Goal: Transaction & Acquisition: Purchase product/service

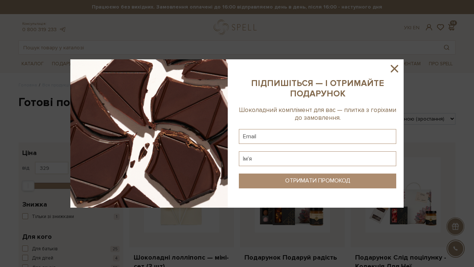
click at [397, 65] on icon at bounding box center [394, 68] width 13 height 13
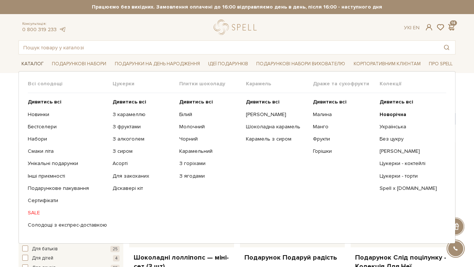
click at [34, 63] on link "Каталог" at bounding box center [33, 63] width 28 height 11
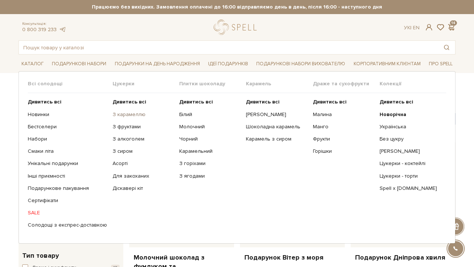
click at [133, 112] on link "З карамеллю" at bounding box center [143, 114] width 61 height 7
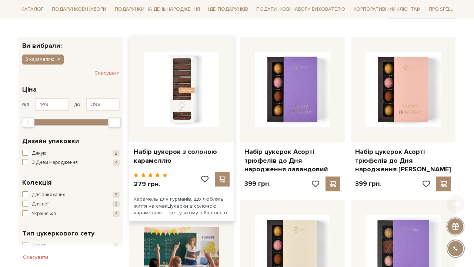
scroll to position [107, 0]
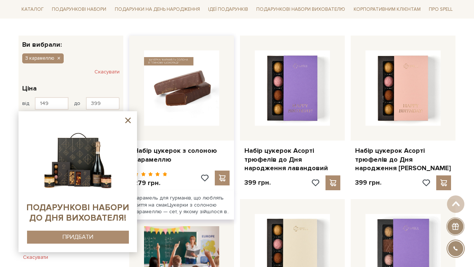
click at [194, 78] on img at bounding box center [181, 87] width 75 height 75
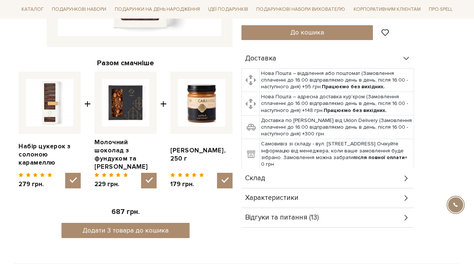
scroll to position [257, 0]
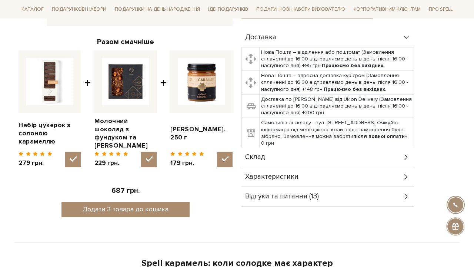
click at [281, 154] on div "Склад" at bounding box center [327, 156] width 173 height 19
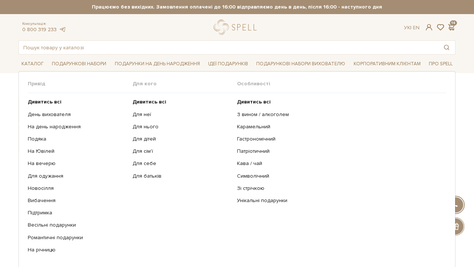
scroll to position [0, 0]
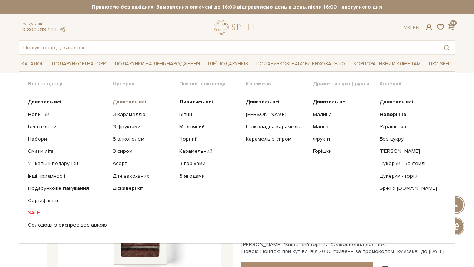
click at [121, 104] on b "Дивитись всі" at bounding box center [130, 102] width 34 height 6
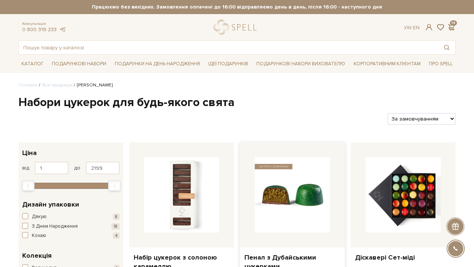
click at [307, 173] on img at bounding box center [292, 194] width 75 height 75
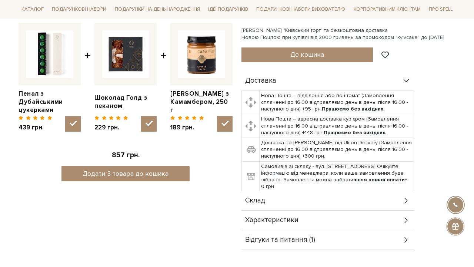
click at [287, 200] on div "Склад" at bounding box center [327, 200] width 173 height 19
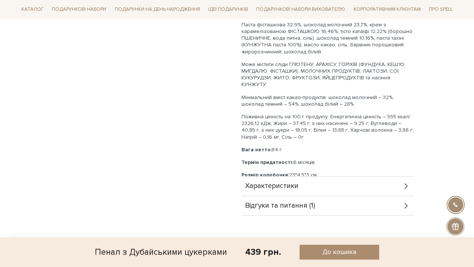
scroll to position [475, 0]
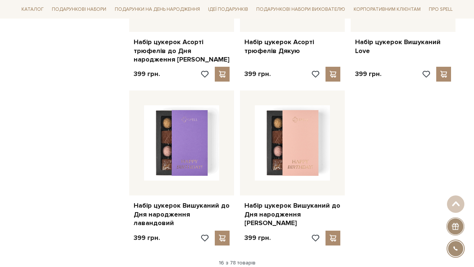
scroll to position [939, 0]
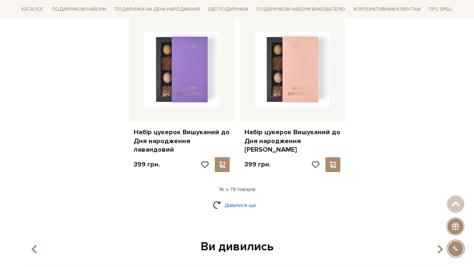
click at [245, 199] on link "Дивитися ще" at bounding box center [237, 205] width 48 height 13
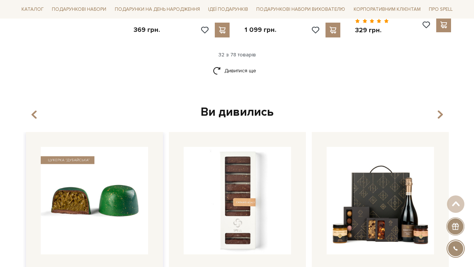
scroll to position [1870, 0]
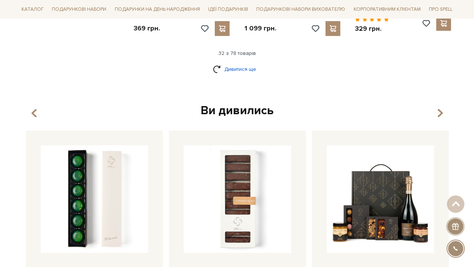
click at [239, 63] on link "Дивитися ще" at bounding box center [237, 69] width 48 height 13
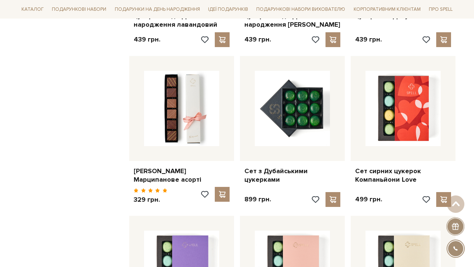
scroll to position [2353, 0]
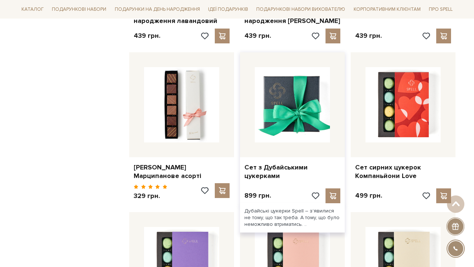
click at [280, 67] on img at bounding box center [292, 104] width 75 height 75
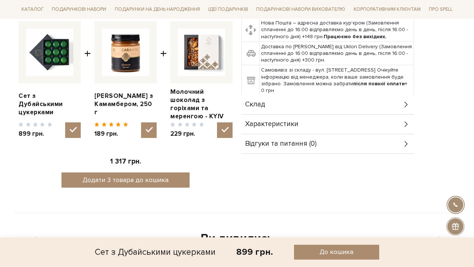
scroll to position [291, 0]
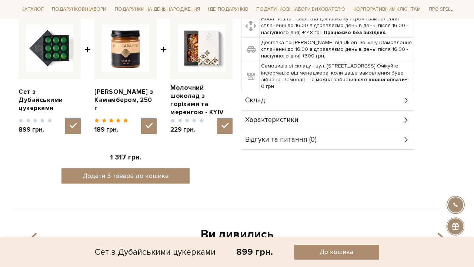
click at [282, 104] on div "Склад" at bounding box center [327, 100] width 173 height 19
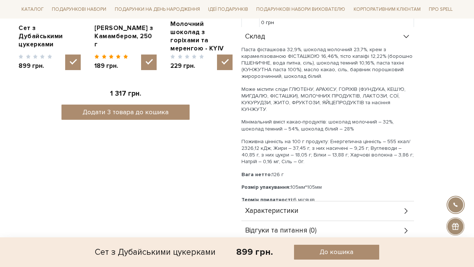
scroll to position [356, 0]
